Goal: Find specific page/section: Find specific page/section

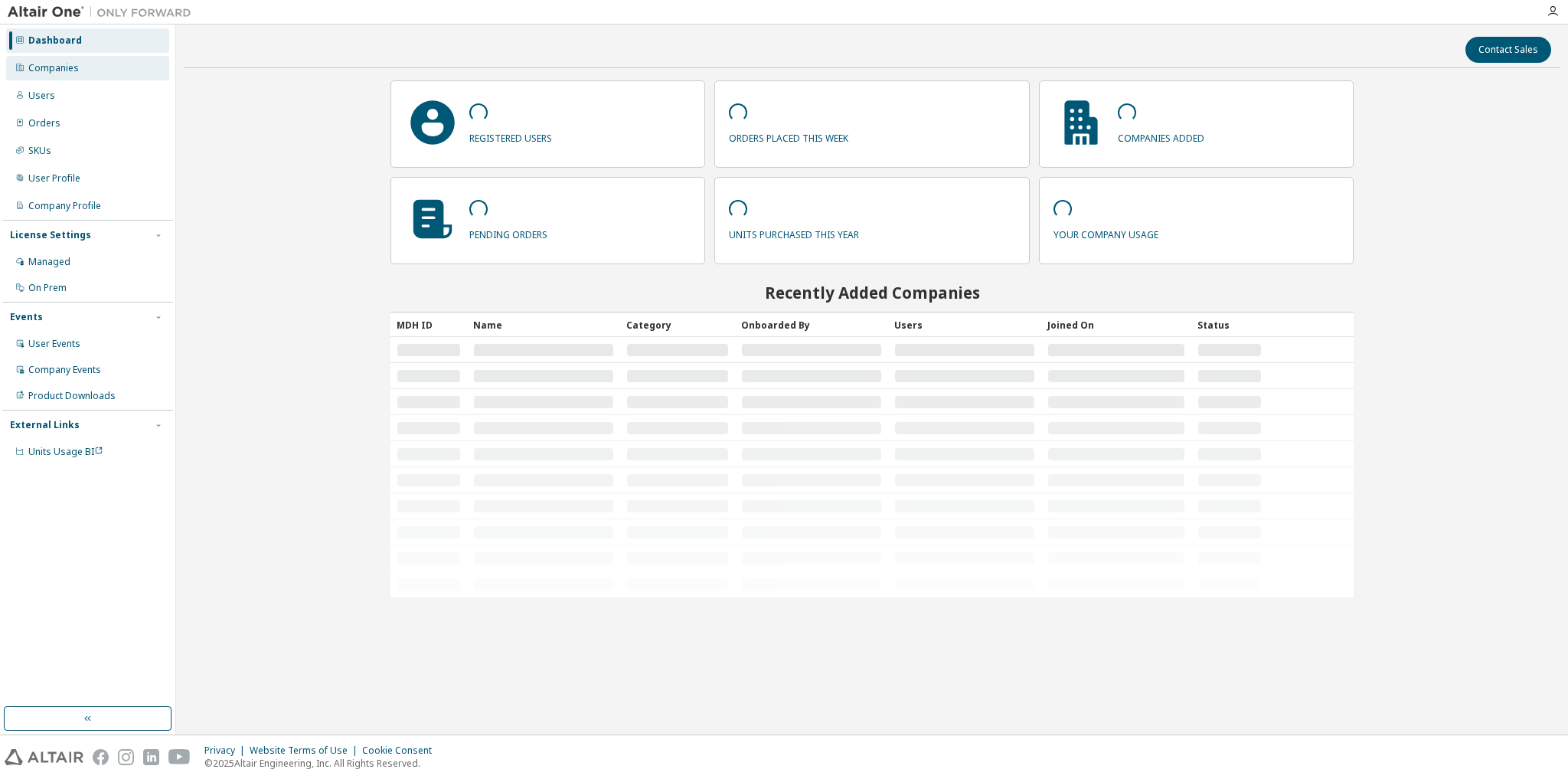
click at [85, 65] on div "Companies" at bounding box center [87, 68] width 163 height 25
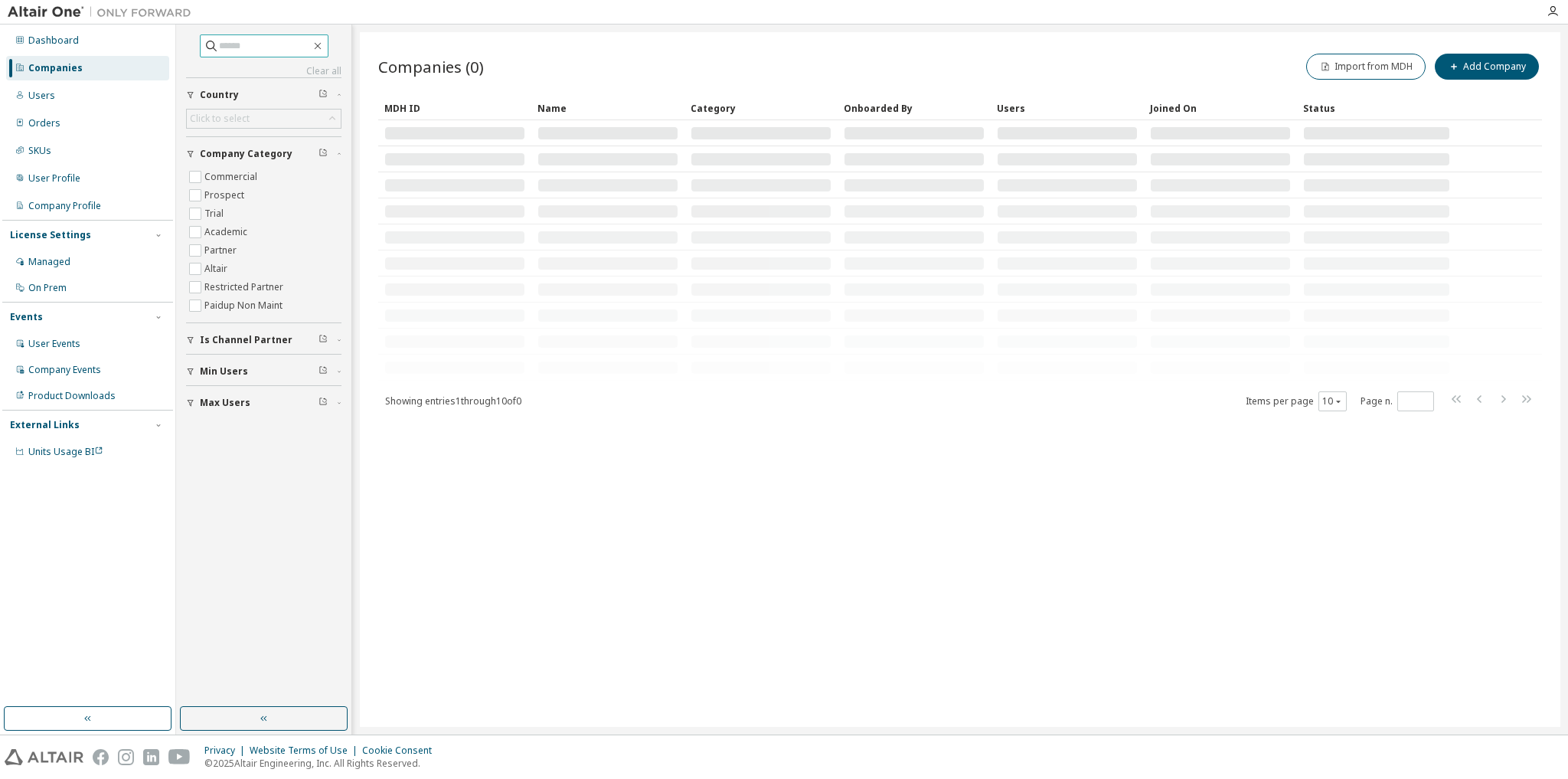
click at [271, 46] on input "text" at bounding box center [264, 45] width 92 height 16
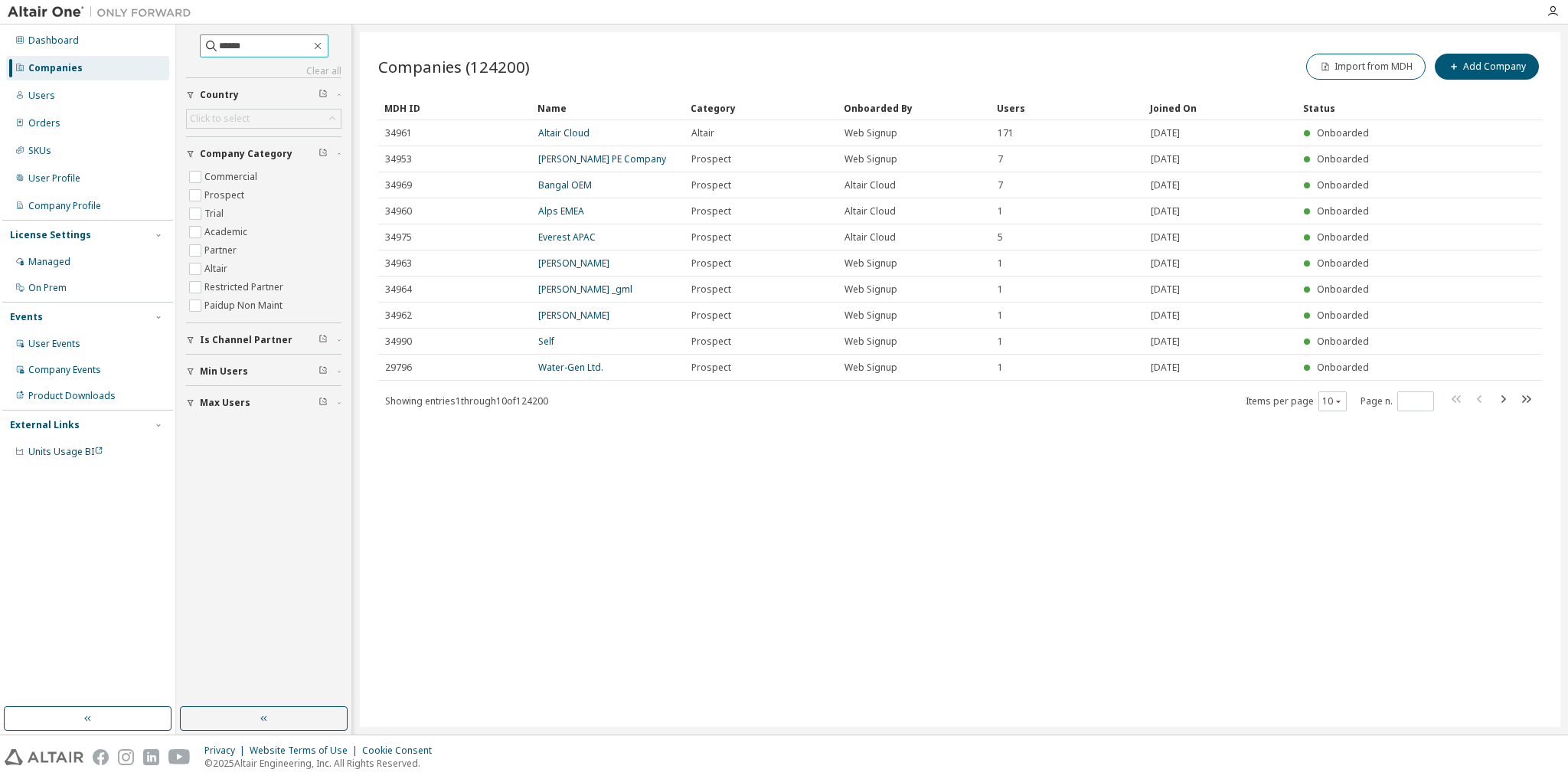
type input "******"
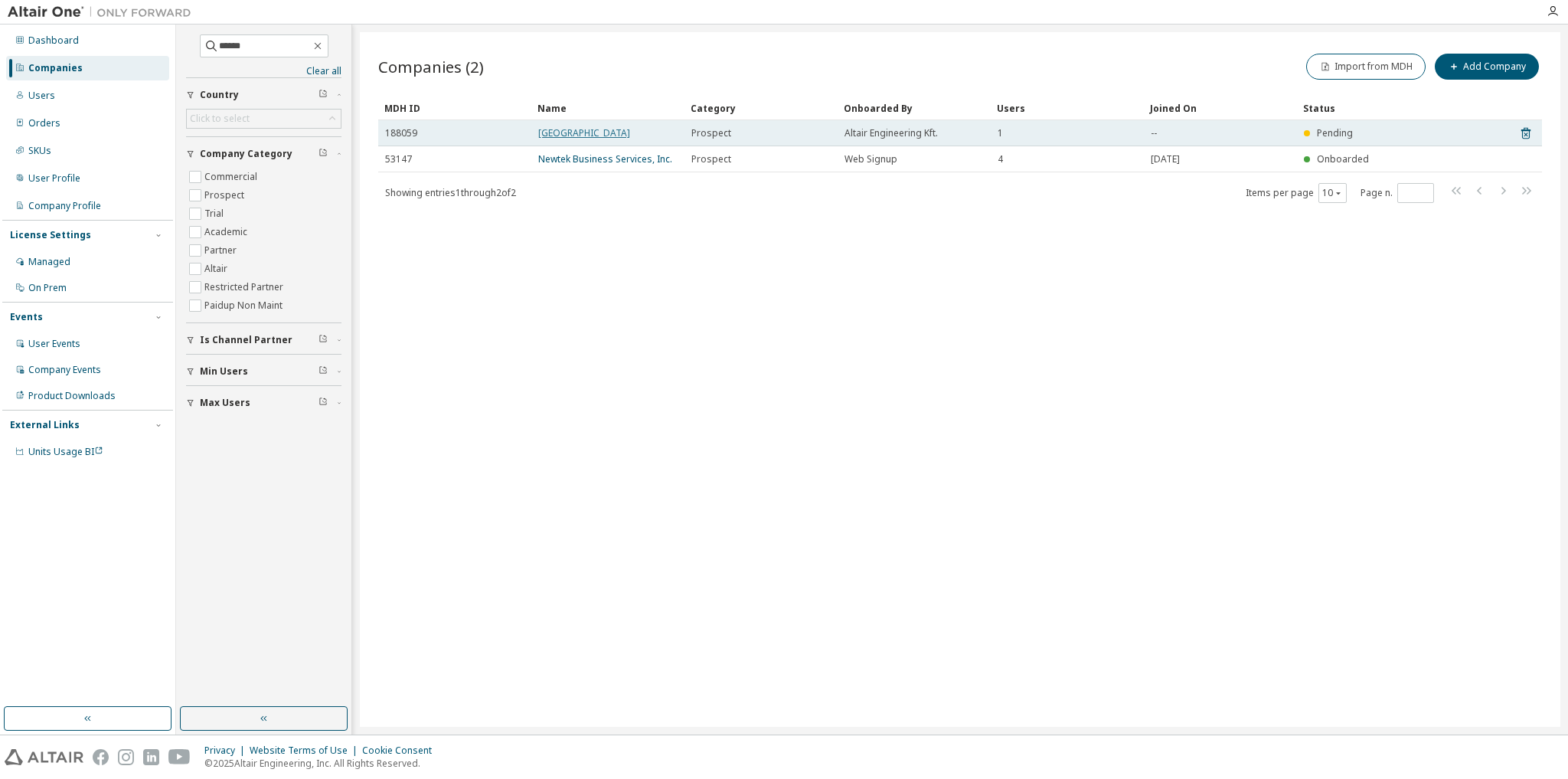
click at [616, 132] on link "UPB University Politechnica Bucharest" at bounding box center [584, 133] width 92 height 13
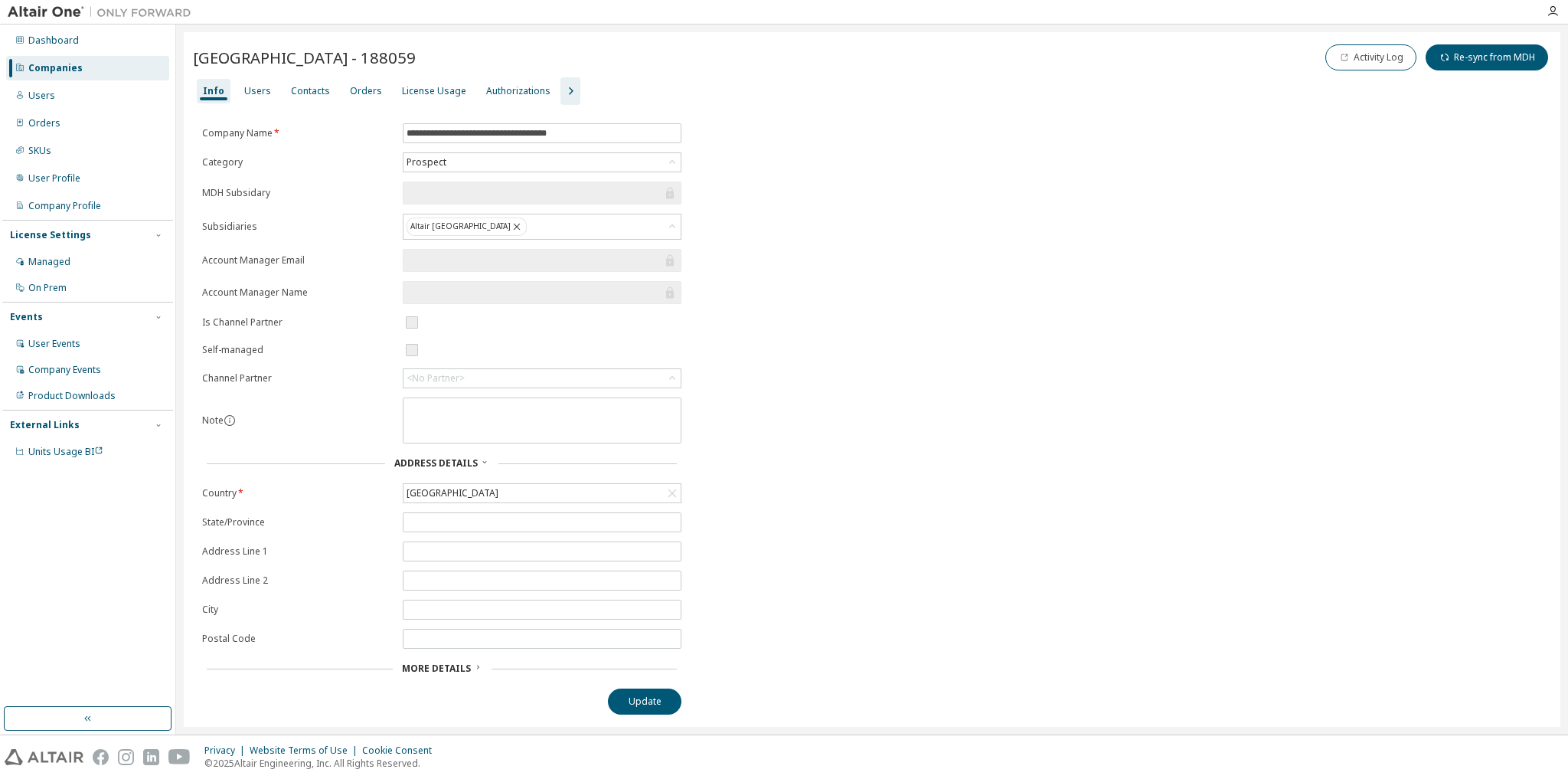
drag, startPoint x: 478, startPoint y: 58, endPoint x: 194, endPoint y: 59, distance: 284.0
click at [194, 59] on span "UPB University Politechnica Bucharest - 188059" at bounding box center [304, 58] width 223 height 21
copy span "UPB University Politechnica Bucharest"
drag, startPoint x: 543, startPoint y: 59, endPoint x: 487, endPoint y: 59, distance: 56.0
click at [487, 59] on div "UPB University Politechnica Bucharest - 188059 Activity Log Re-sync from MDH" at bounding box center [872, 57] width 1358 height 32
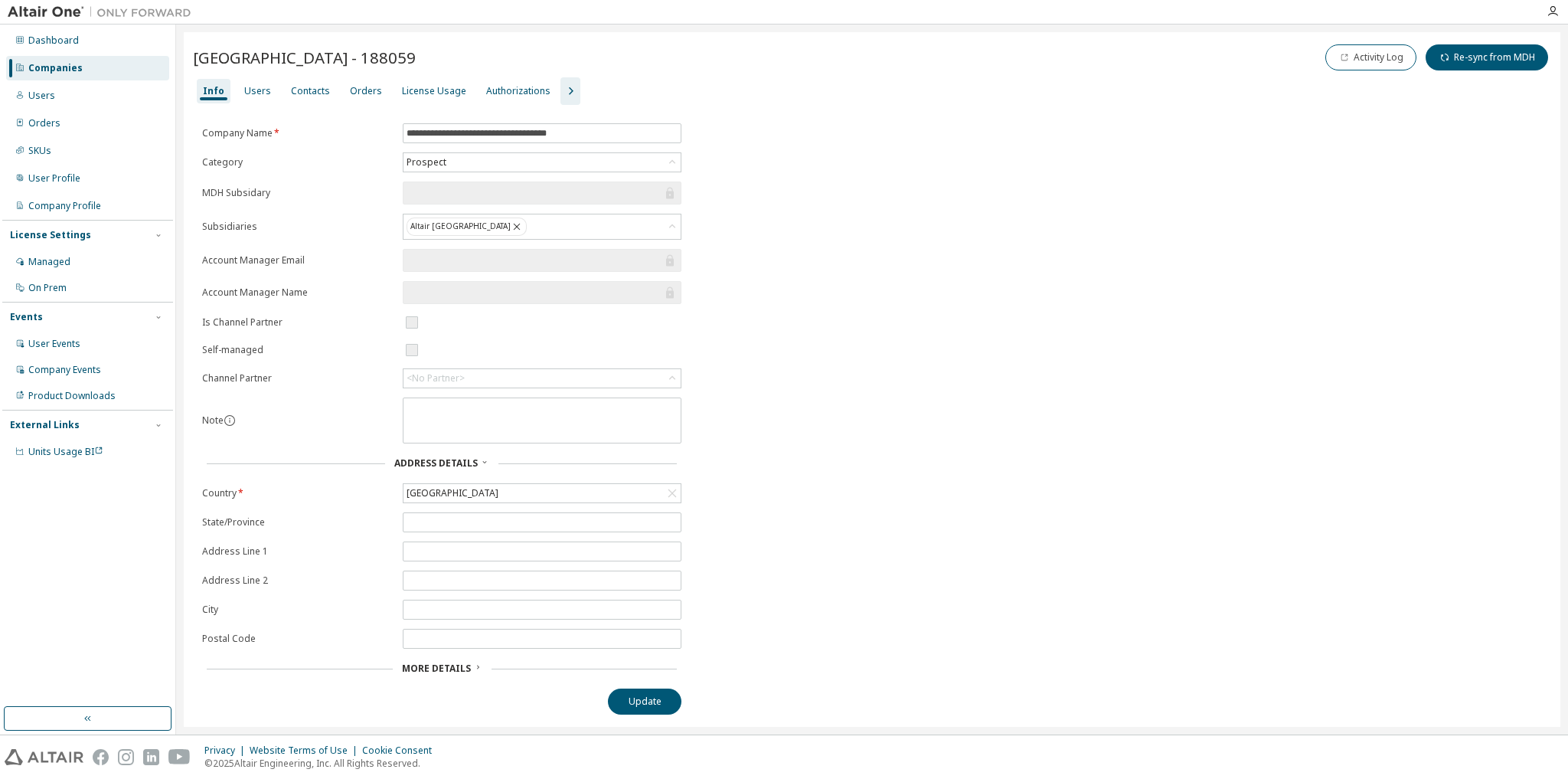
copy span "188059"
click at [258, 93] on div "Users" at bounding box center [257, 91] width 26 height 12
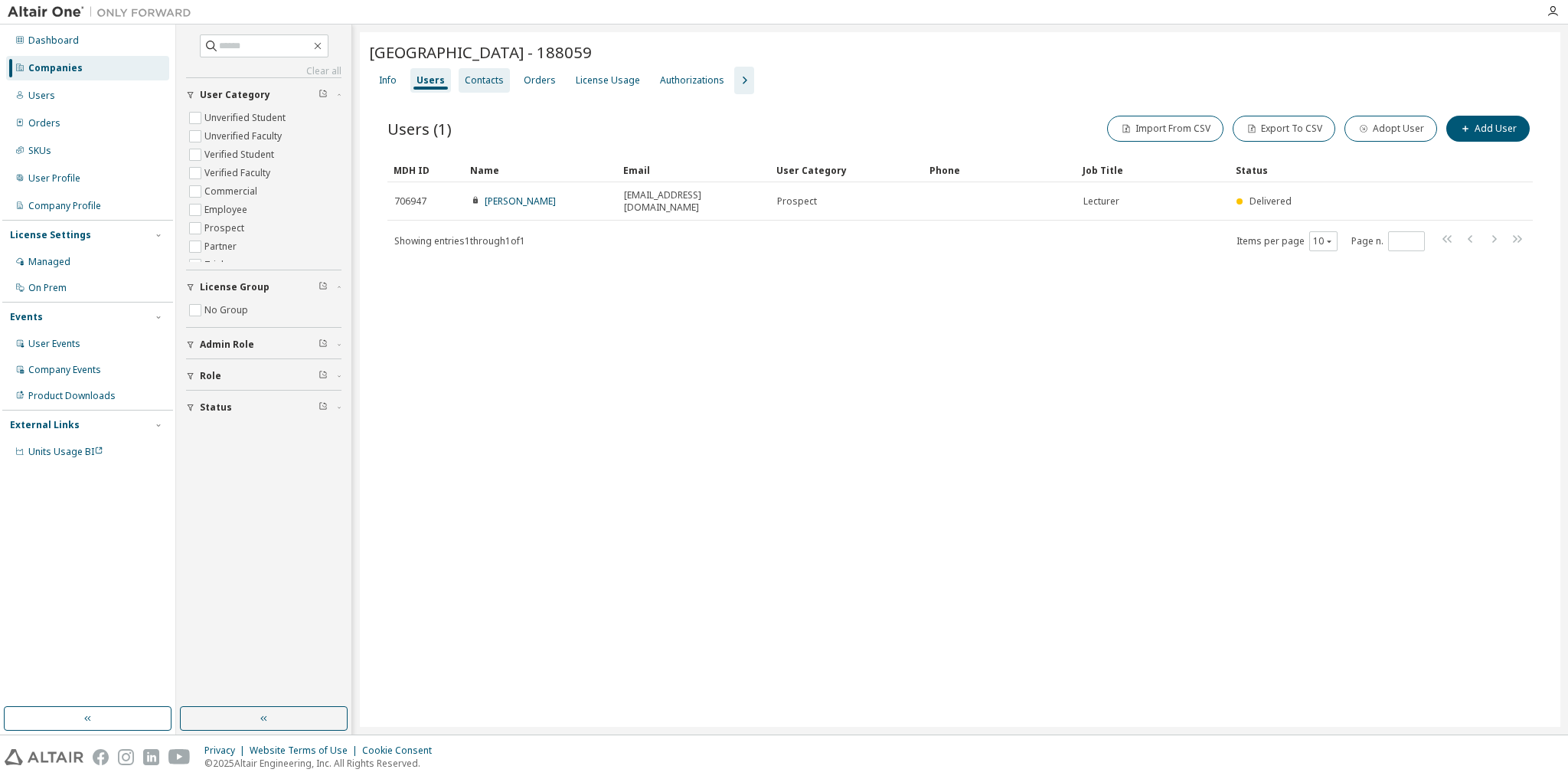
click at [470, 86] on div "Contacts" at bounding box center [484, 81] width 51 height 25
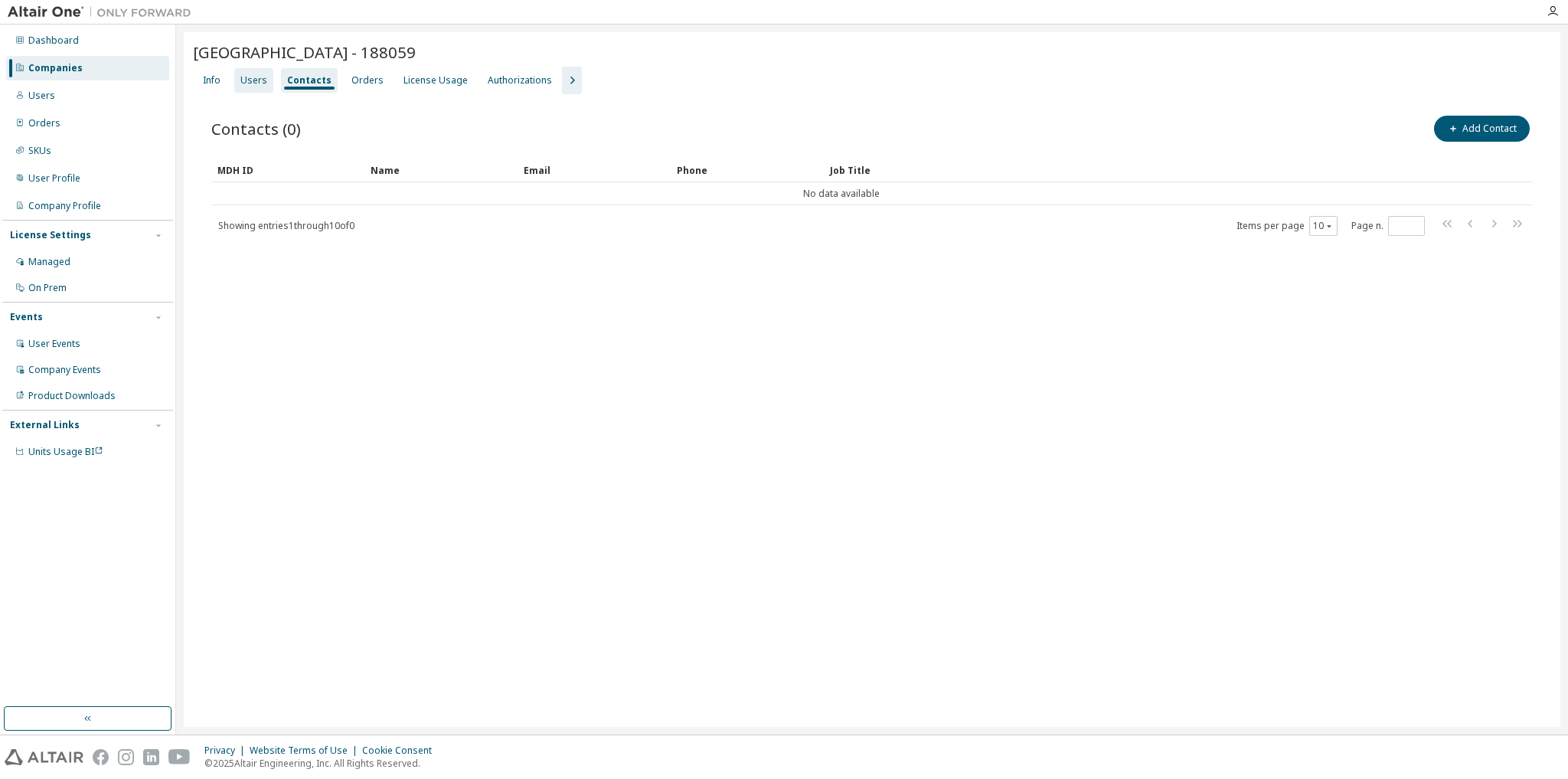
click at [257, 83] on div "Users" at bounding box center [253, 80] width 26 height 12
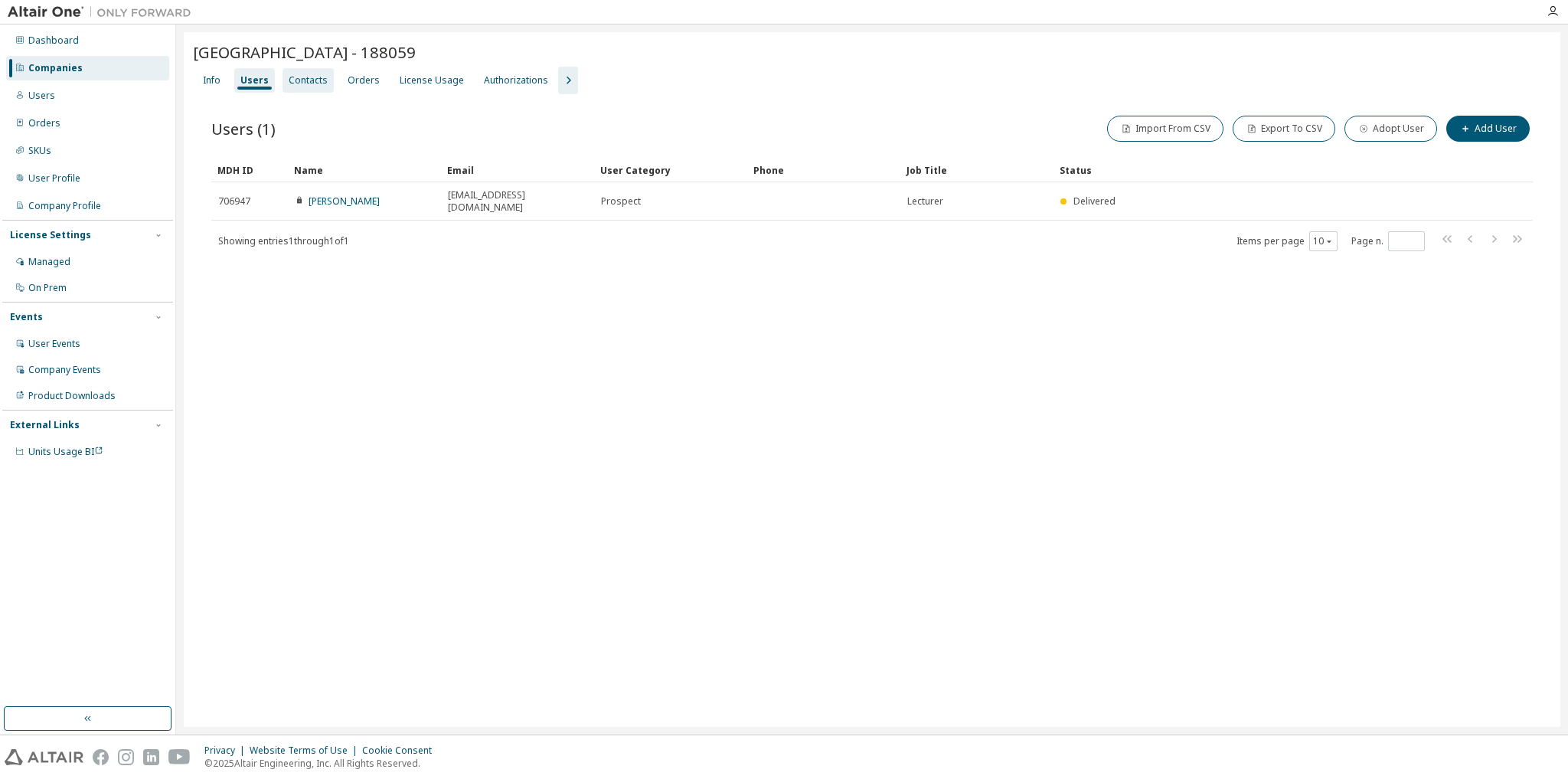
click at [302, 81] on div "Contacts" at bounding box center [308, 80] width 39 height 12
